Goal: Register for event/course

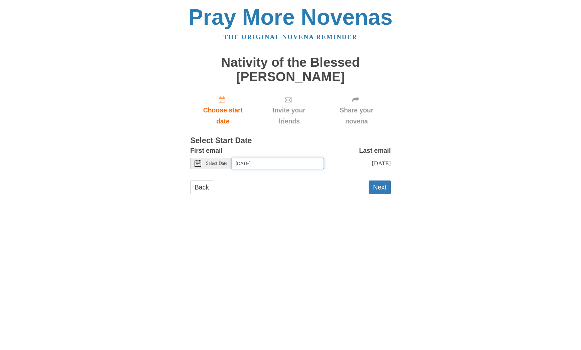
click at [251, 164] on input "Monday, September 1st" at bounding box center [278, 163] width 92 height 11
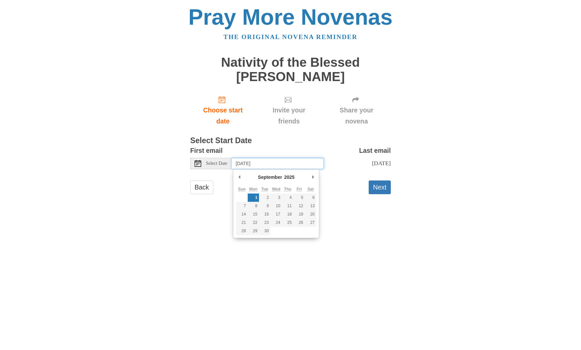
type input "Wednesday, September 3rd"
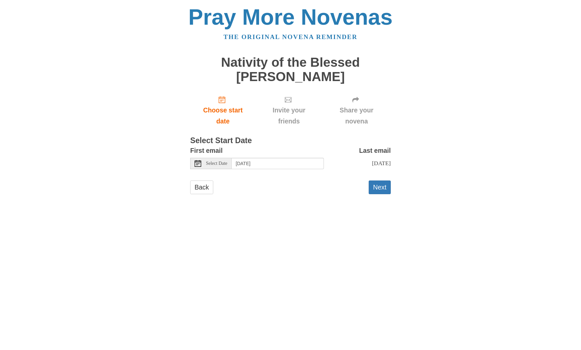
click at [384, 188] on button "Next" at bounding box center [379, 188] width 22 height 14
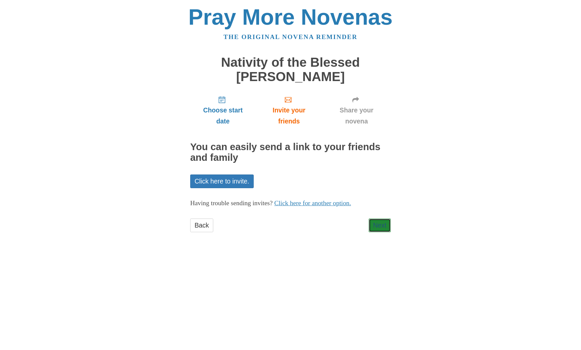
click at [386, 226] on link "Next" at bounding box center [379, 226] width 22 height 14
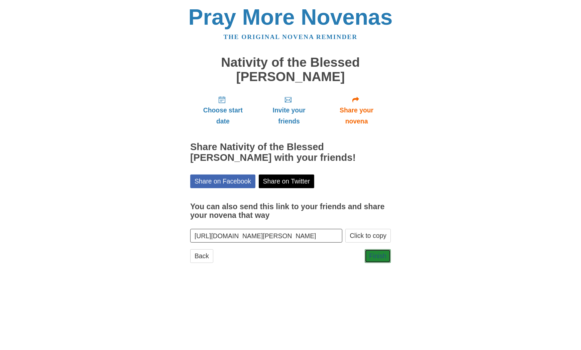
click at [380, 253] on link "Finish" at bounding box center [377, 257] width 26 height 14
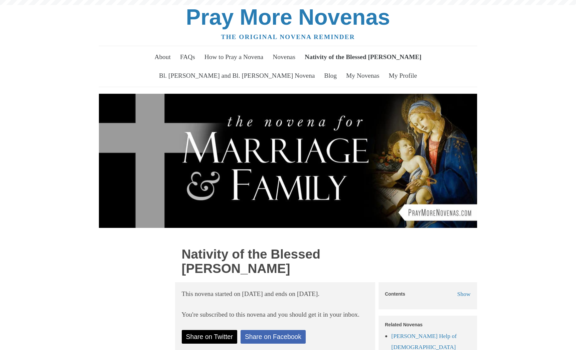
scroll to position [182, 0]
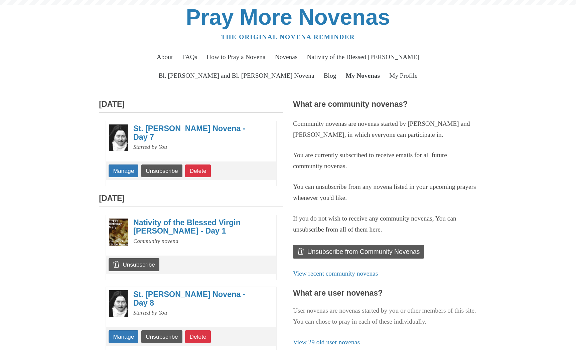
scroll to position [152, 0]
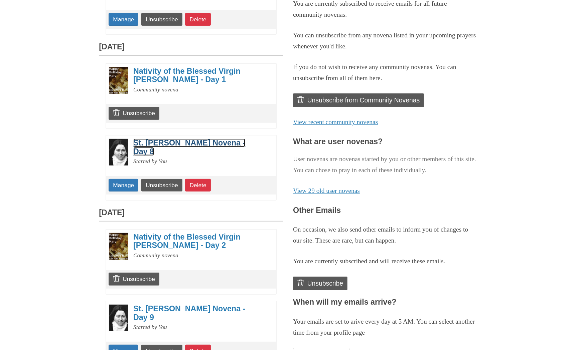
click at [163, 143] on link "St. [PERSON_NAME] Novena - Day 8" at bounding box center [189, 147] width 112 height 17
